Goal: Communication & Community: Answer question/provide support

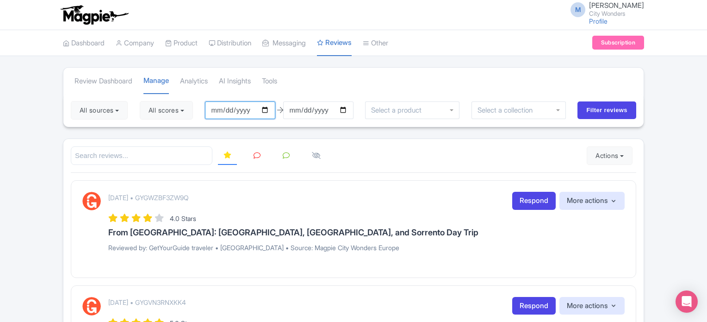
click at [248, 109] on input "[DATE]" at bounding box center [240, 110] width 70 height 18
click at [267, 110] on input "[DATE]" at bounding box center [240, 110] width 70 height 18
type input "[DATE]"
click at [169, 112] on button "All scores" at bounding box center [166, 110] width 53 height 19
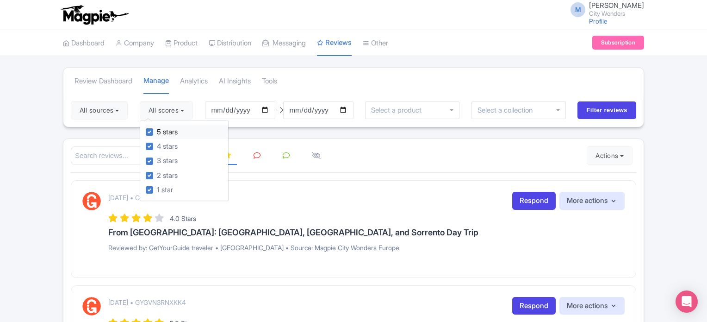
click at [157, 134] on label "5 stars" at bounding box center [167, 132] width 21 height 11
click at [157, 132] on input "5 stars" at bounding box center [160, 129] width 6 height 6
checkbox input "false"
click at [157, 144] on label "4 stars" at bounding box center [167, 146] width 21 height 11
click at [157, 144] on input "4 stars" at bounding box center [160, 144] width 6 height 6
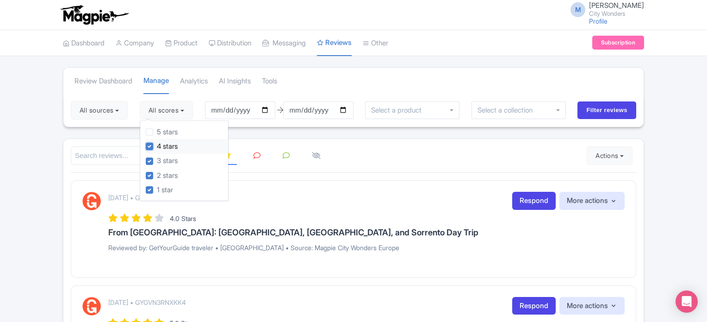
checkbox input "false"
click at [119, 116] on button "All sources" at bounding box center [99, 110] width 57 height 19
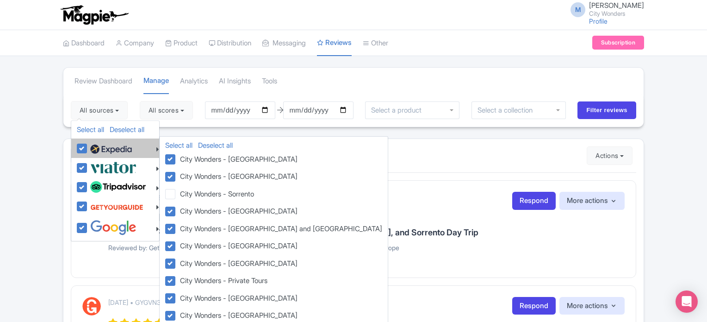
click at [88, 148] on label at bounding box center [110, 148] width 44 height 16
click at [88, 146] on input "checkbox" at bounding box center [91, 143] width 6 height 6
checkbox input "false"
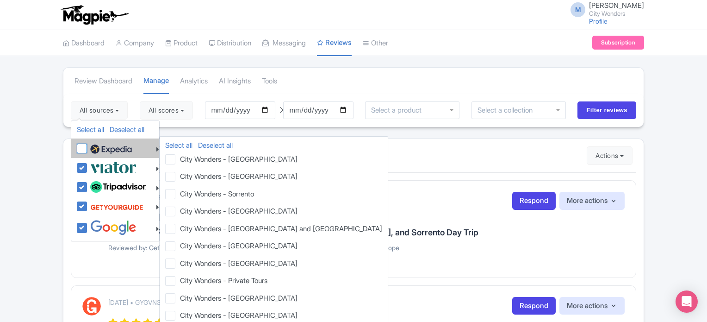
checkbox input "false"
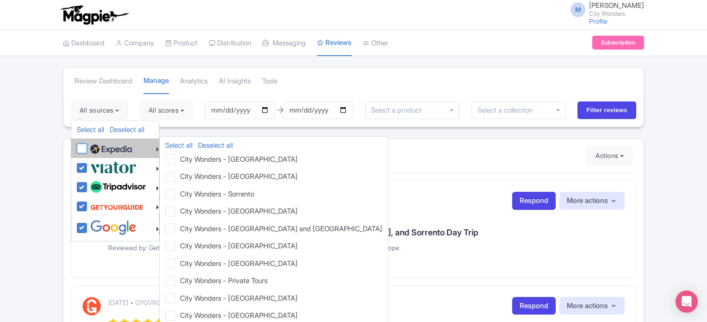
checkbox input "false"
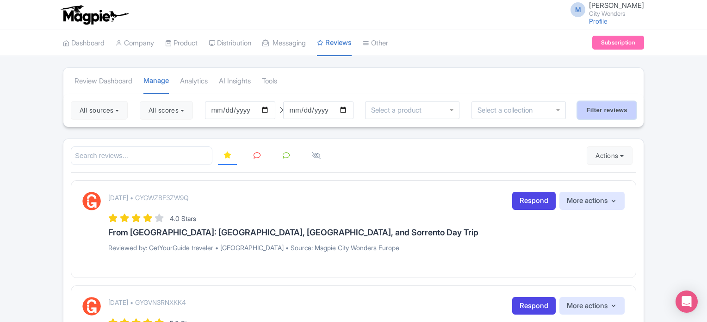
click at [615, 114] on input "Filter reviews" at bounding box center [607, 110] width 59 height 18
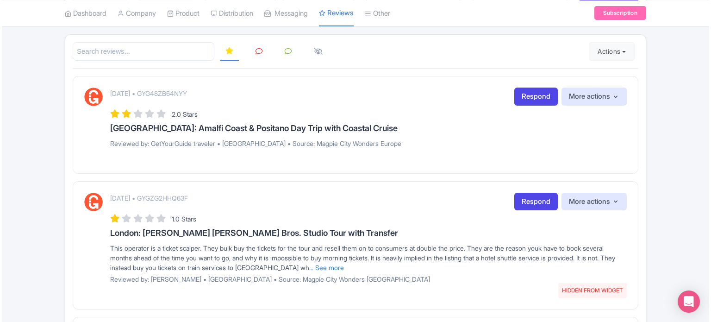
scroll to position [93, 0]
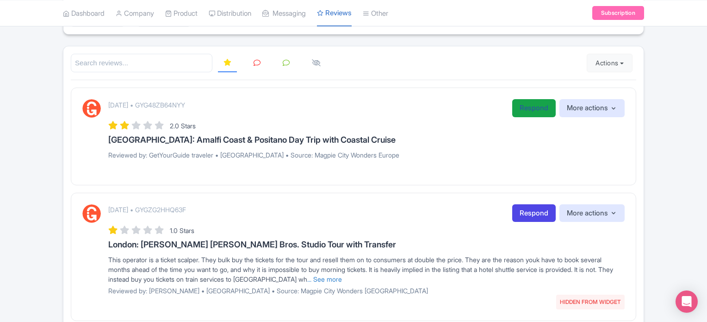
click at [528, 103] on link "Respond" at bounding box center [534, 108] width 44 height 18
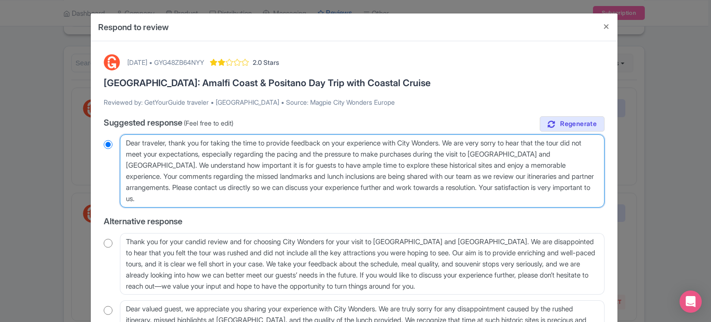
drag, startPoint x: 244, startPoint y: 207, endPoint x: 372, endPoint y: 192, distance: 128.6
click at [372, 192] on textarea "Dear traveler, thank you for taking the time to provide feedback on your experi…" at bounding box center [362, 170] width 485 height 73
click at [330, 158] on textarea "Dear traveler, thank you for taking the time to provide feedback on your experi…" at bounding box center [362, 170] width 485 height 73
drag, startPoint x: 225, startPoint y: 153, endPoint x: 175, endPoint y: 187, distance: 60.9
click at [175, 187] on textarea "Dear traveler, thank you for taking the time to provide feedback on your experi…" at bounding box center [362, 170] width 485 height 73
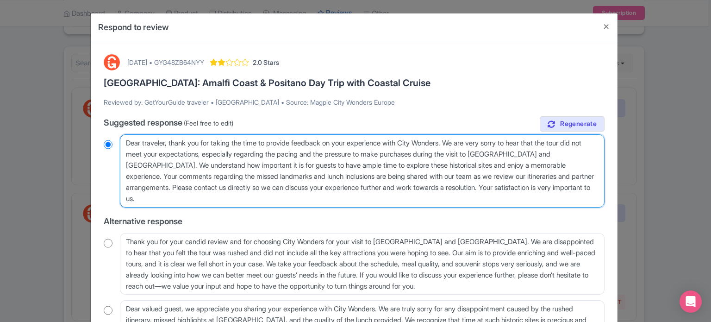
type textarea "Dear traveler, thank you for taking the time to provide feedback on your experi…"
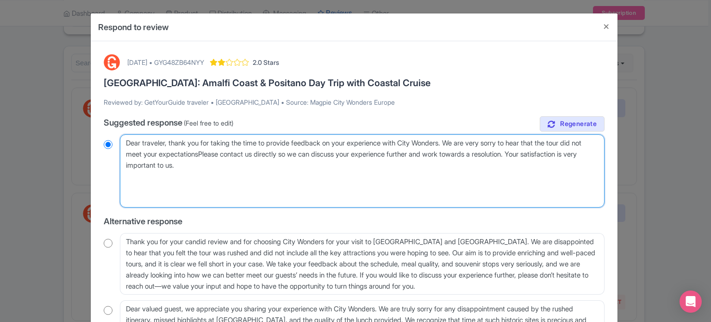
radio input "true"
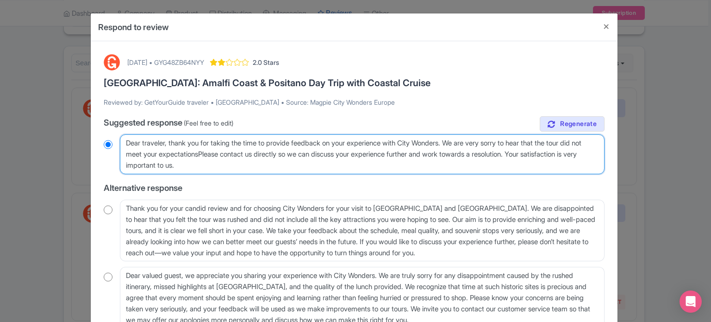
type textarea "Dear traveler, thank you for taking the time to provide feedback on your experi…"
radio input "true"
type textarea "Dear traveler, thank you for taking the time to provide feedback on your experi…"
radio input "true"
drag, startPoint x: 456, startPoint y: 156, endPoint x: 546, endPoint y: 162, distance: 90.0
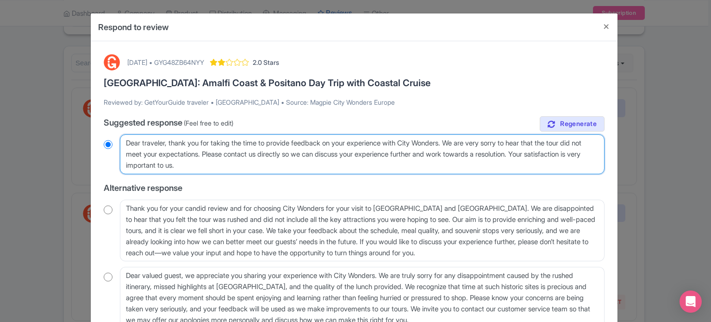
click at [546, 162] on textarea "Dear traveler, thank you for taking the time to provide feedback on your experi…" at bounding box center [362, 154] width 485 height 40
type textarea "Dear traveler, thank you for taking the time to provide feedback on your experi…"
radio input "true"
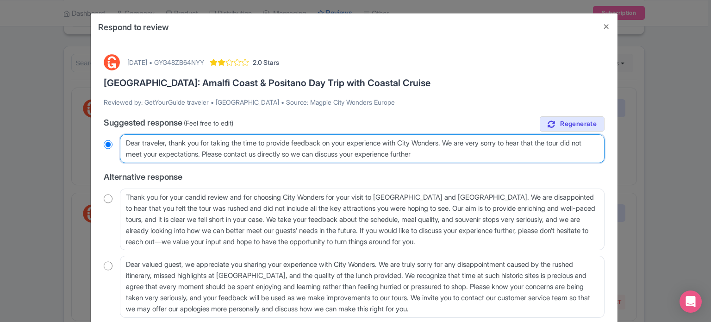
type textarea "Dear traveler, thank you for taking the time to provide feedback on your experi…"
radio input "true"
type textarea "Dear traveler, thank you for taking the time to provide feedback on your experi…"
radio input "true"
type textarea "Dear traveler, thank you for taking the time to provide feedback on your experi…"
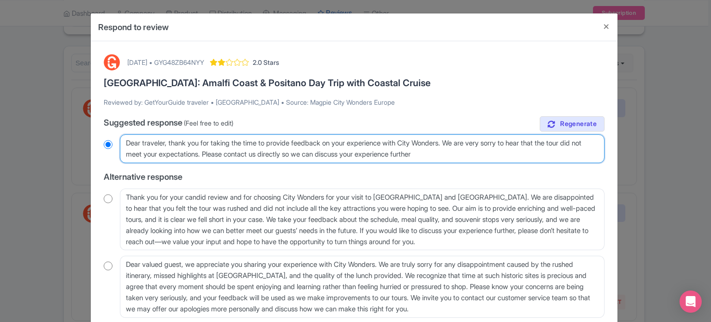
radio input "true"
type textarea "Dear traveler, thank you for taking the time to provide feedback on your experi…"
radio input "true"
type textarea "Dear traveler, thank you for taking the time to provide feedback on your experi…"
radio input "true"
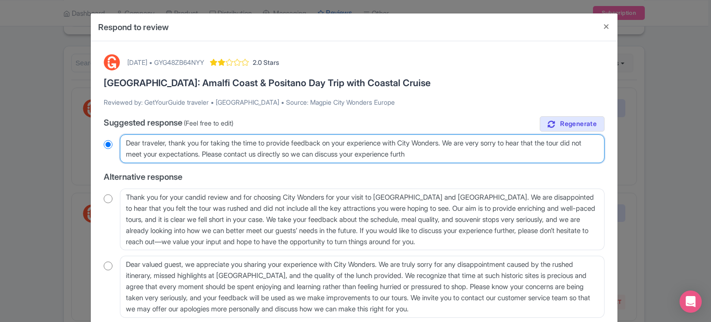
type textarea "Dear traveler, thank you for taking the time to provide feedback on your experi…"
radio input "true"
type textarea "Dear traveler, thank you for taking the time to provide feedback on your experi…"
radio input "true"
type textarea "Dear traveler, thank you for taking the time to provide feedback on your experi…"
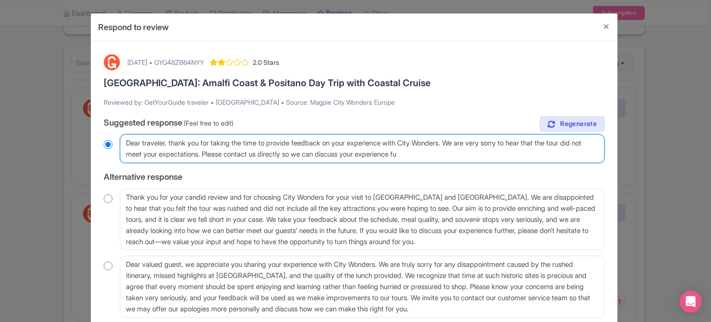
radio input "true"
type textarea "Dear traveler, thank you for taking the time to provide feedback on your experi…"
radio input "true"
type textarea "Dear traveler, thank you for taking the time to provide feedback on your experi…"
radio input "true"
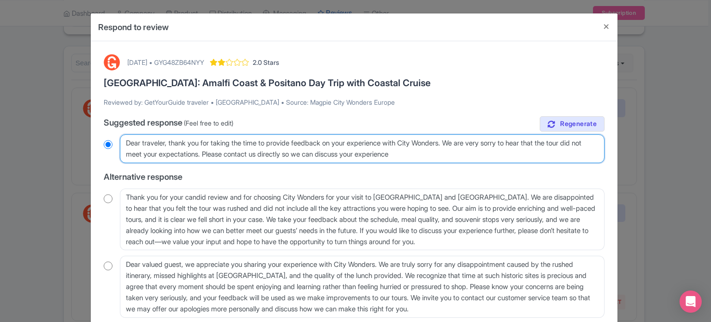
type textarea "Dear traveler, thank you for taking the time to provide feedback on your experi…"
radio input "true"
type textarea "Dear traveler, thank you for taking the time to provide feedback on your experi…"
radio input "true"
type textarea "Dear traveler, thank you for taking the time to provide feedback on your experi…"
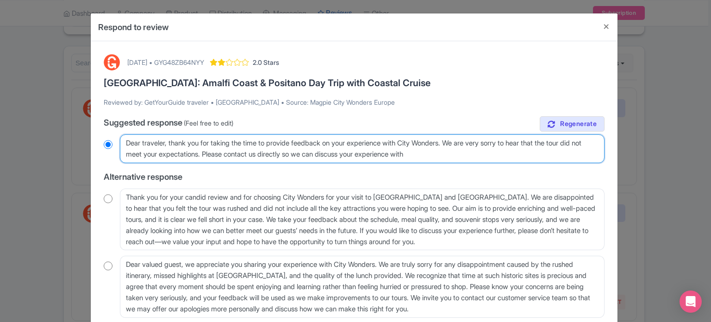
radio input "true"
type textarea "Dear traveler, thank you for taking the time to provide feedback on your experi…"
radio input "true"
type textarea "Dear traveler, thank you for taking the time to provide feedback on your experi…"
radio input "true"
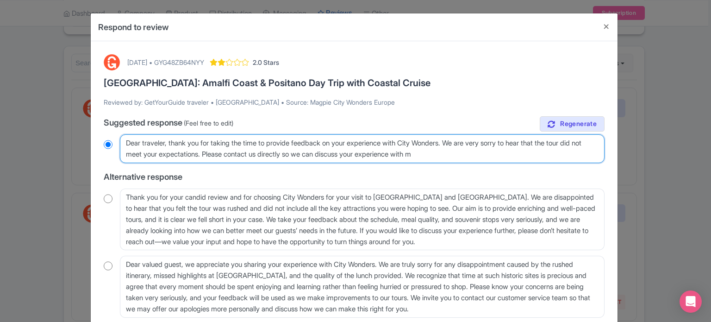
type textarea "Dear traveler, thank you for taking the time to provide feedback on your experi…"
radio input "true"
type textarea "Dear traveler, thank you for taking the time to provide feedback on your experi…"
radio input "true"
type textarea "Dear traveler, thank you for taking the time to provide feedback on your experi…"
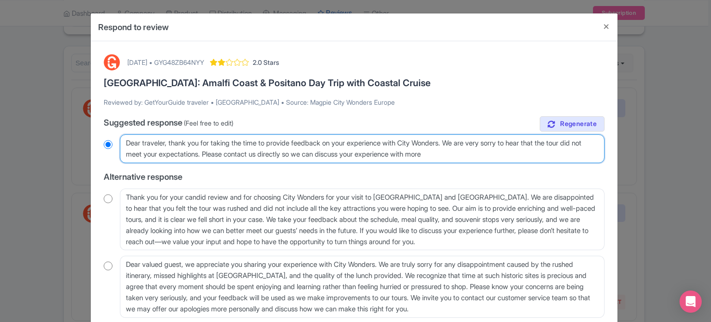
radio input "true"
type textarea "Dear traveler, thank you for taking the time to provide feedback on your experi…"
radio input "true"
type textarea "Dear traveler, thank you for taking the time to provide feedback on your experi…"
radio input "true"
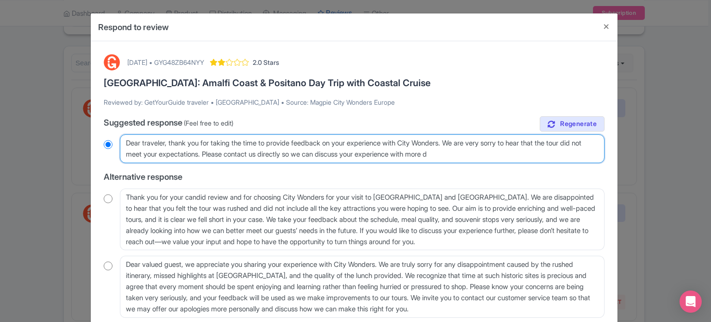
type textarea "Dear traveler, thank you for taking the time to provide feedback on your experi…"
radio input "true"
type textarea "Dear traveler, thank you for taking the time to provide feedback on your experi…"
radio input "true"
type textarea "Dear traveler, thank you for taking the time to provide feedback on your experi…"
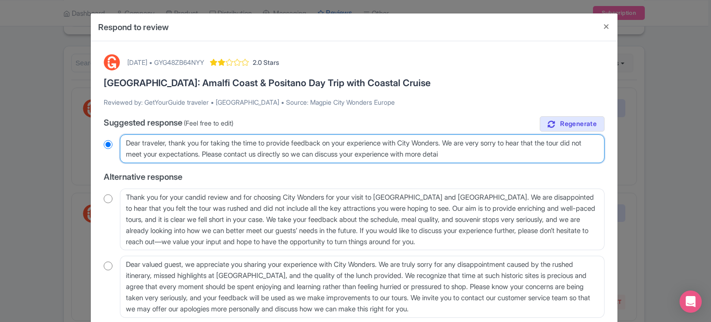
radio input "true"
type textarea "Dear traveler, thank you for taking the time to provide feedback on your experi…"
radio input "true"
type textarea "Dear traveler, thank you for taking the time to provide feedback on your experi…"
radio input "true"
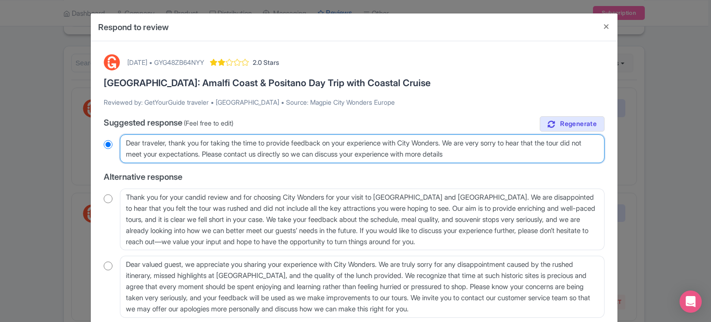
type textarea "Dear traveler, thank you for taking the time to provide feedback on your experi…"
radio input "true"
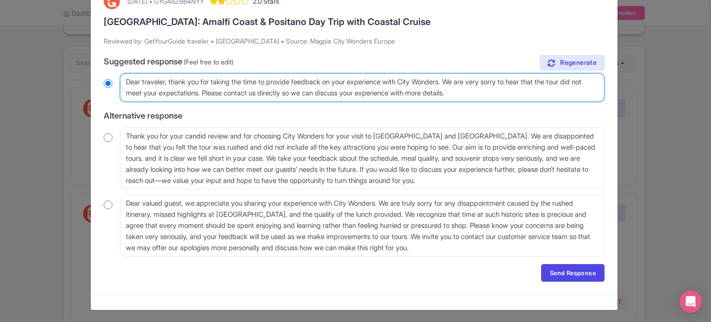
scroll to position [62, 0]
type textarea "Dear traveler, thank you for taking the time to provide feedback on your experi…"
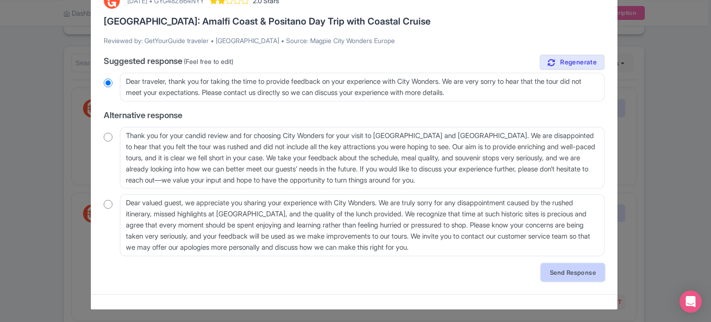
click at [556, 273] on link "Send Response" at bounding box center [572, 272] width 63 height 18
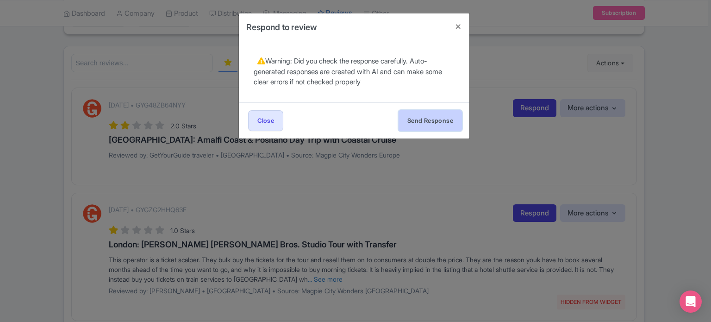
click at [438, 125] on button "Send Response" at bounding box center [430, 120] width 63 height 21
